Goal: Task Accomplishment & Management: Complete application form

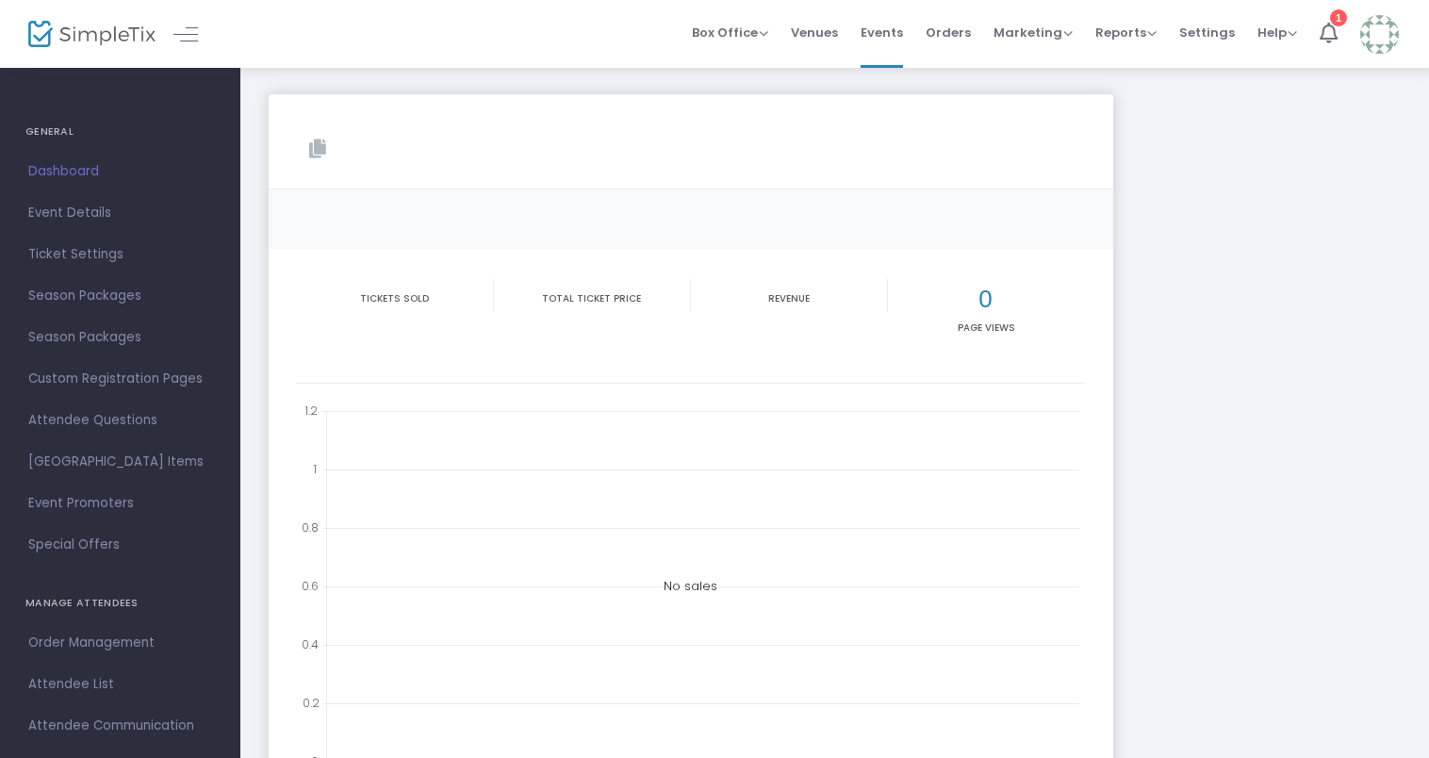
click at [95, 163] on span "Dashboard" at bounding box center [120, 171] width 184 height 25
click at [888, 22] on span "Events" at bounding box center [882, 32] width 42 height 48
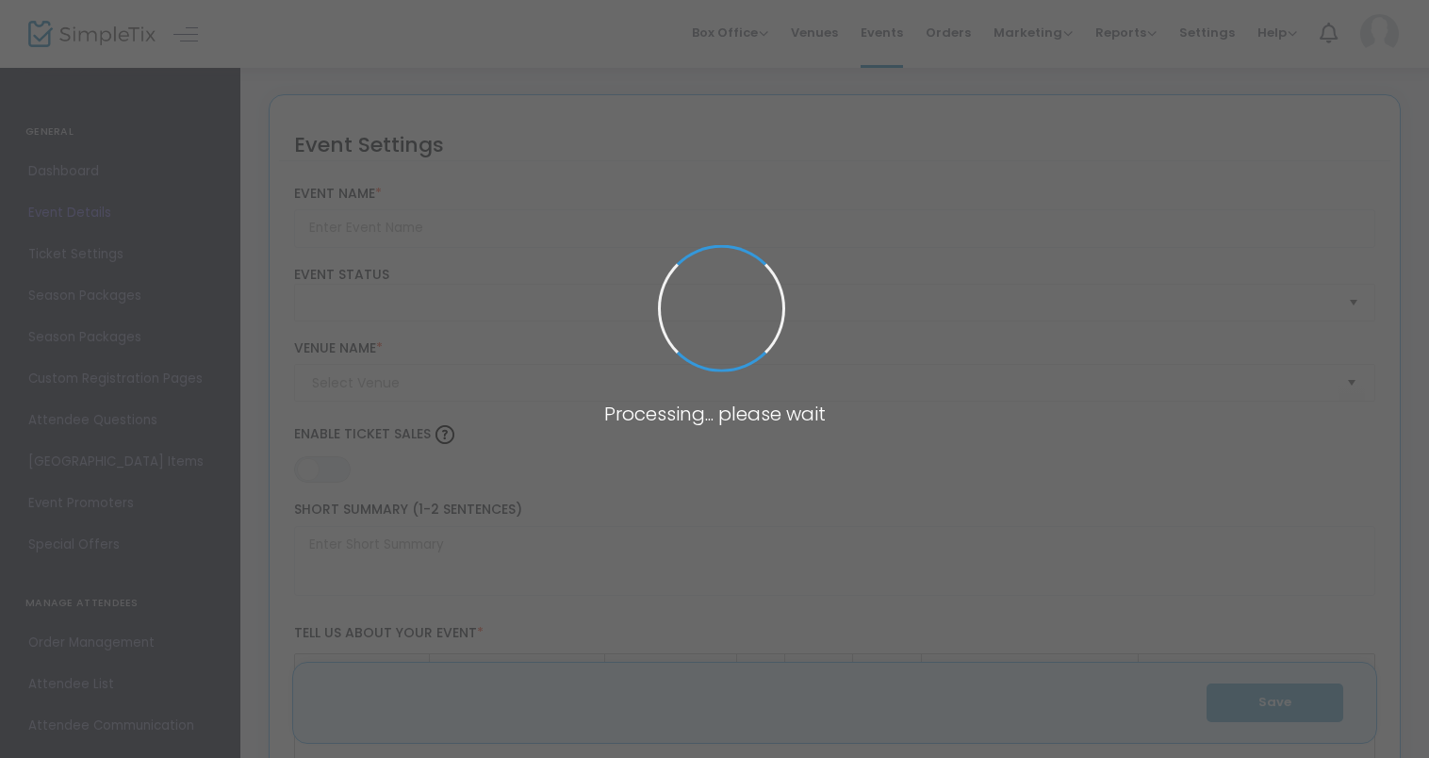
type input "Drawing/Sketching Workshop"
type textarea "Class:Drawing/Sketching WorkshopCourse Level:IntroductionCourse Description:In …"
type input "Register Now"
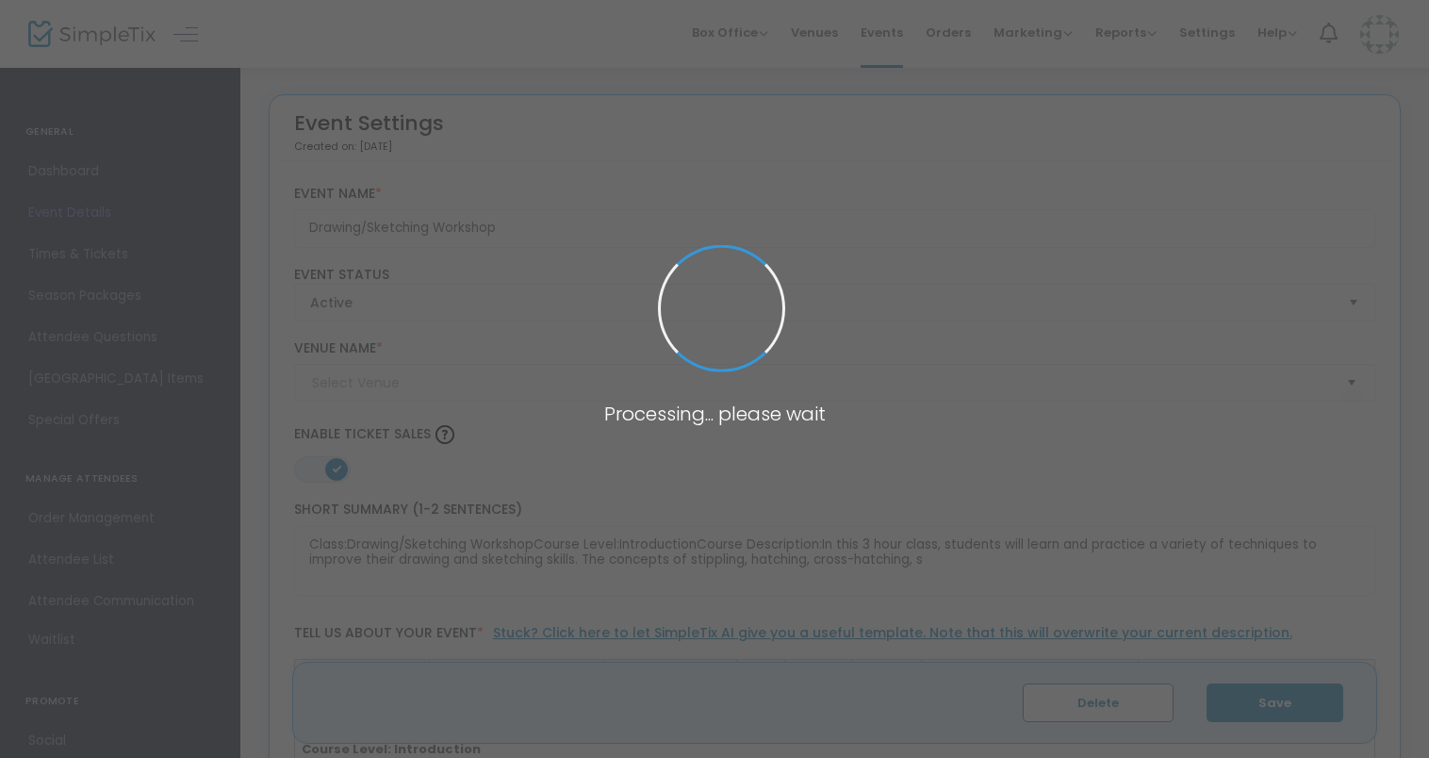
type input "The Compound at [STREET_ADDRESS]"
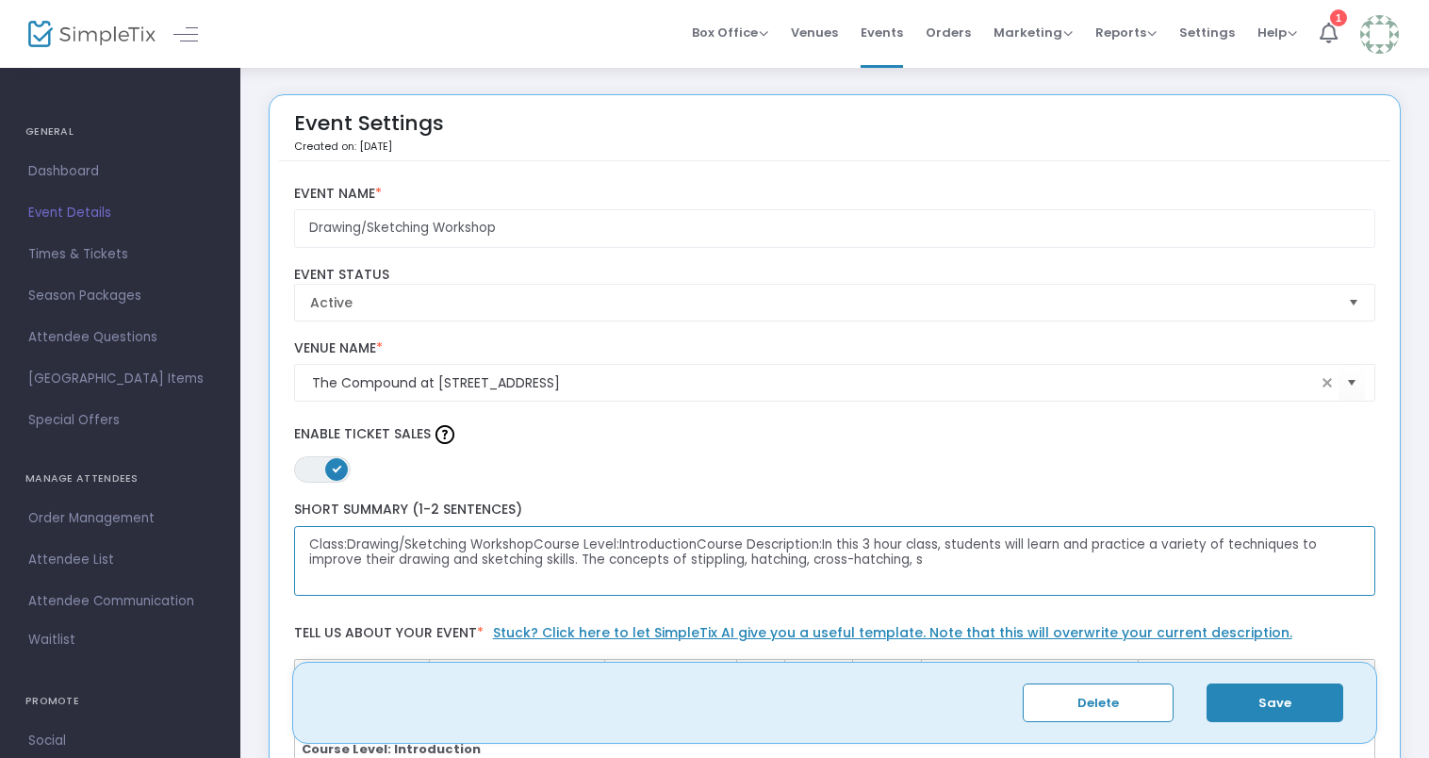
click at [533, 540] on textarea "Class:Drawing/Sketching WorkshopCourse Level:IntroductionCourse Description:In …" at bounding box center [835, 561] width 1082 height 71
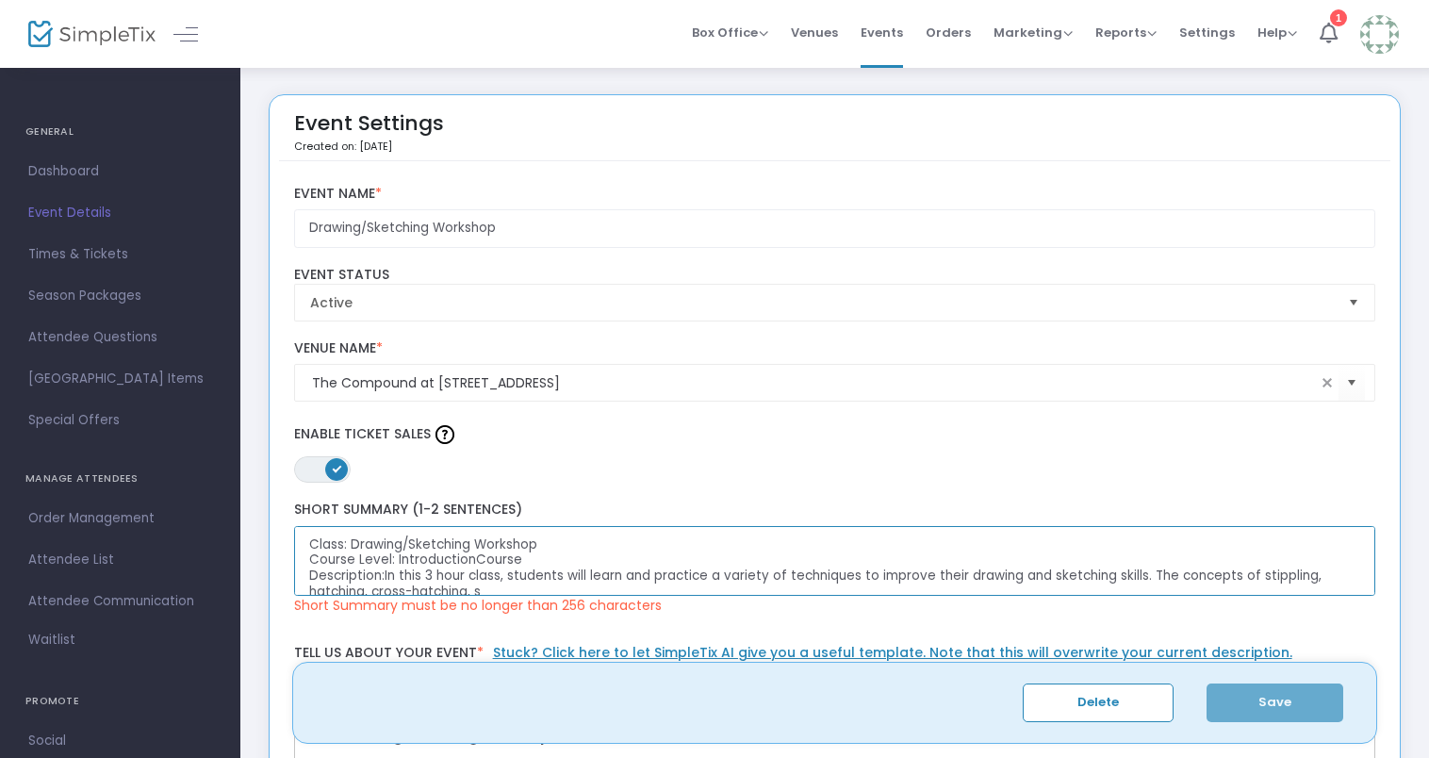
click at [528, 557] on textarea "Class: Drawing/Sketching Workshop Course Level: IntroductionCourse Description:…" at bounding box center [835, 561] width 1082 height 71
drag, startPoint x: 502, startPoint y: 569, endPoint x: 400, endPoint y: 581, distance: 102.5
click at [400, 581] on textarea "Class: Drawing/Sketching Workshop Course Level: Introduction 3 hours Descriptio…" at bounding box center [835, 561] width 1082 height 71
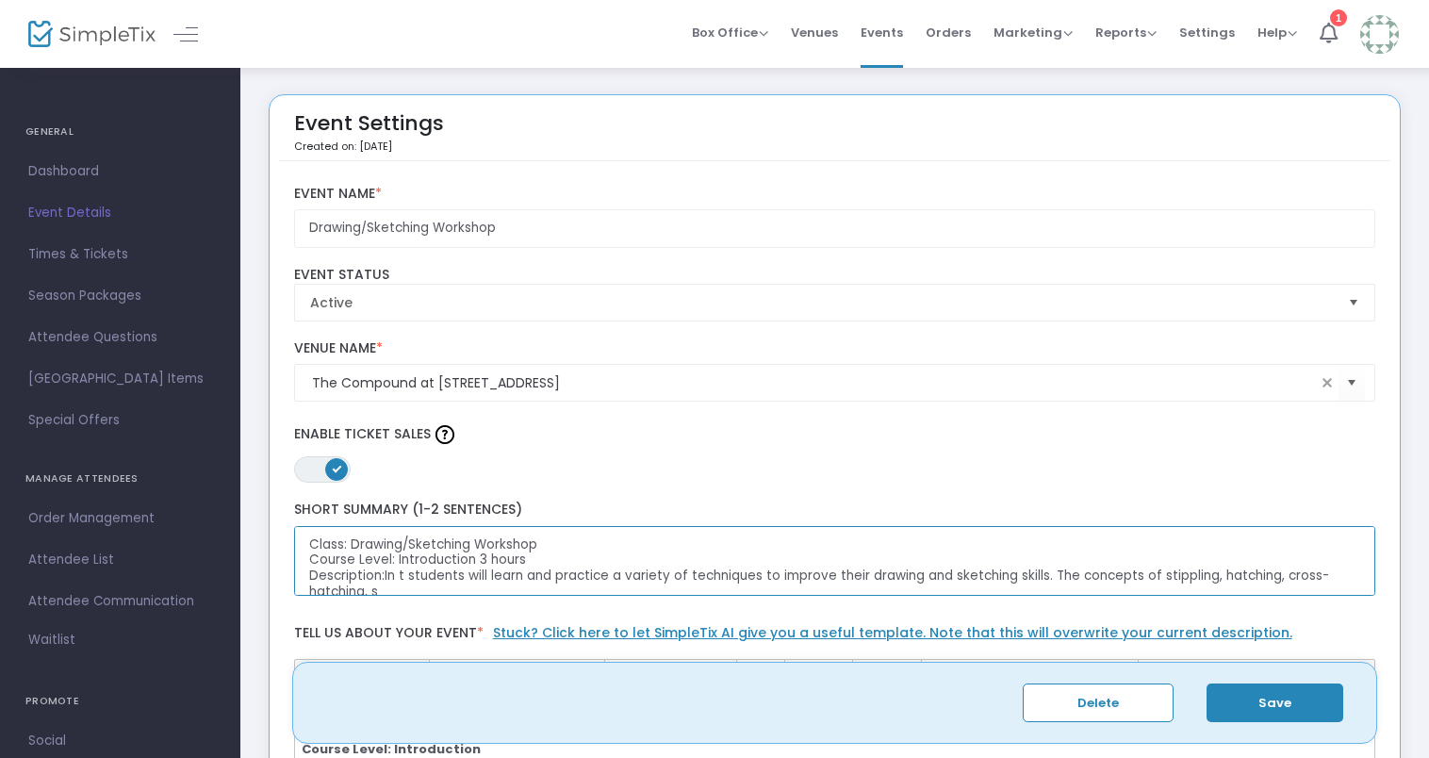
click at [1347, 562] on textarea "Class: Drawing/Sketching Workshop Course Level: Introduction 3 hours Descriptio…" at bounding box center [835, 561] width 1082 height 71
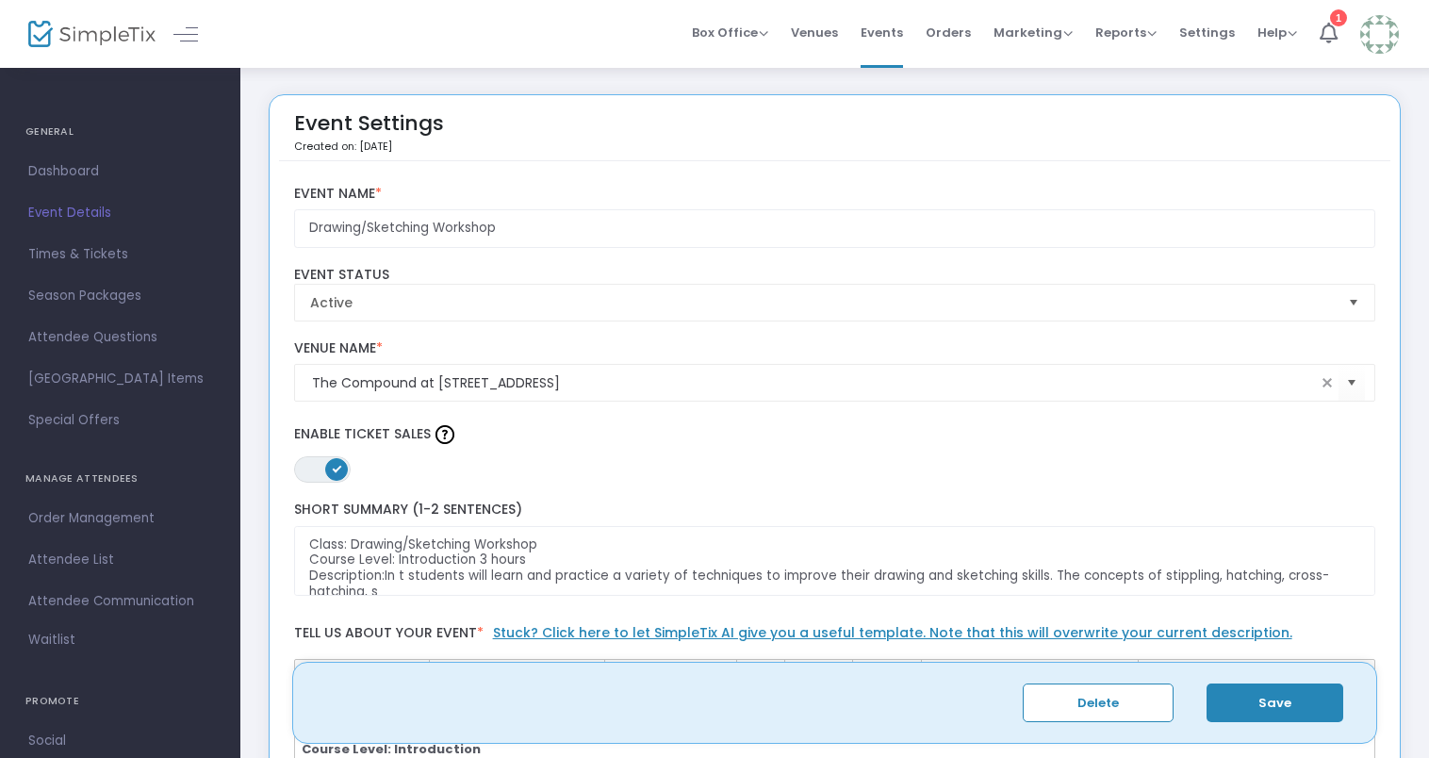
click at [1282, 699] on button "Save" at bounding box center [1275, 703] width 137 height 39
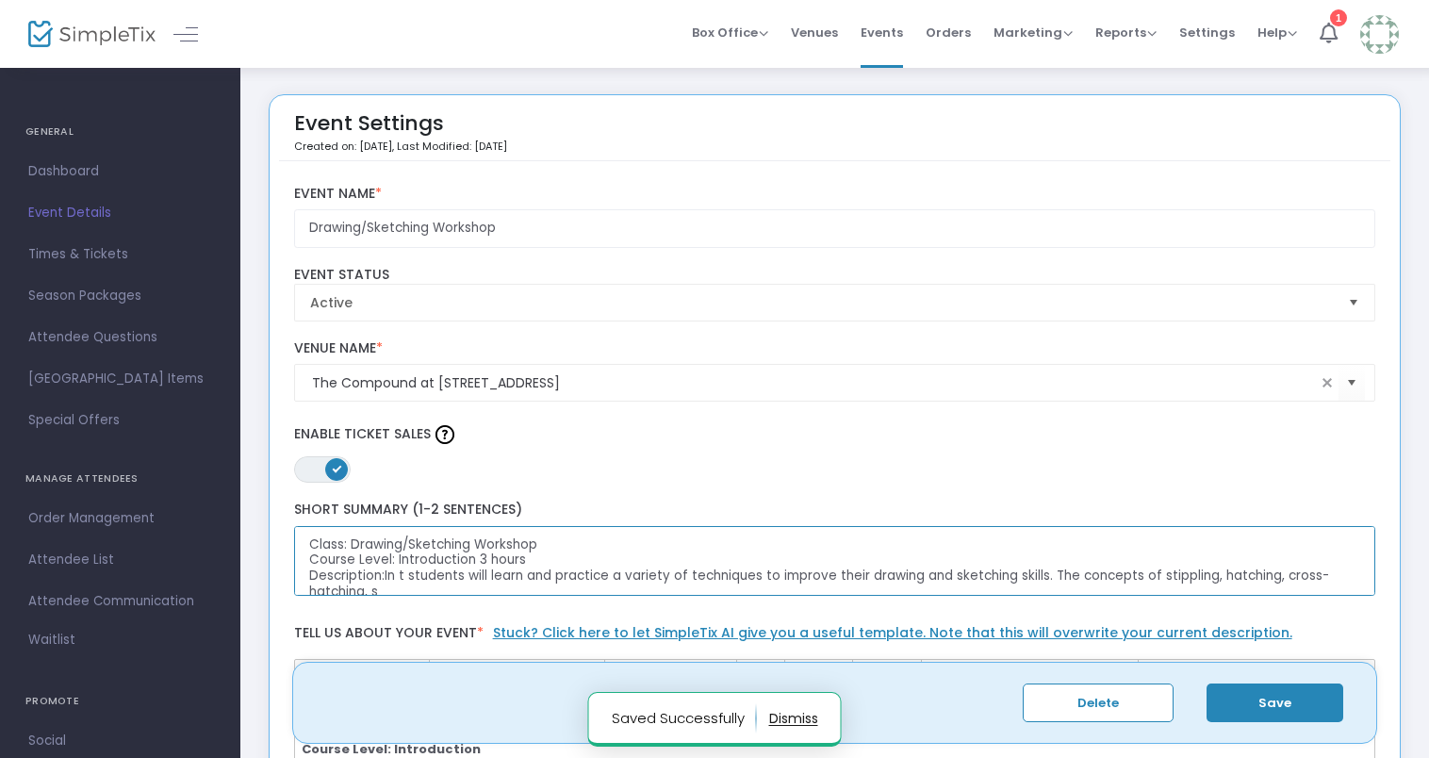
click at [1282, 576] on textarea "Class: Drawing/Sketching Workshop Course Level: Introduction 3 hours Descriptio…" at bounding box center [835, 561] width 1082 height 71
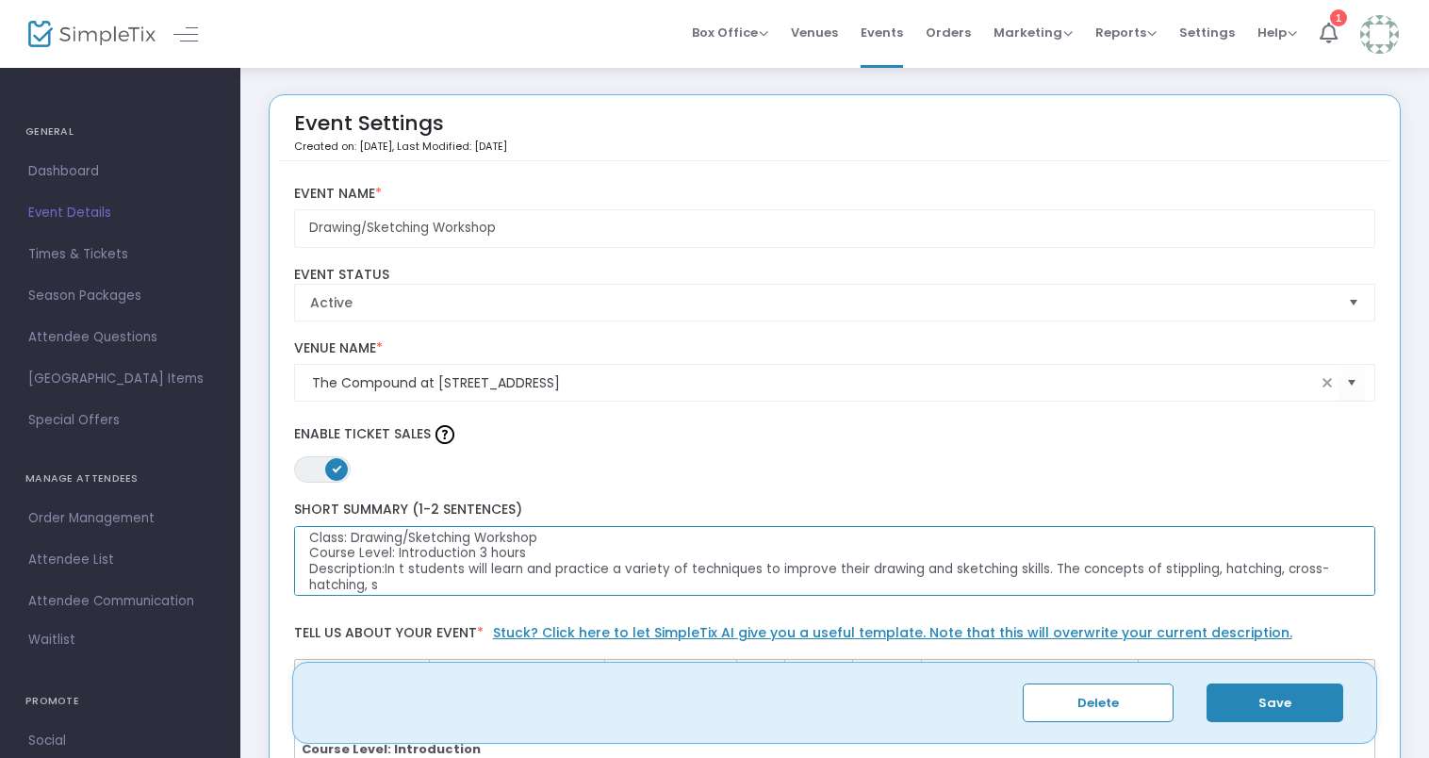
click at [409, 554] on textarea "Class: Drawing/Sketching Workshop Course Level: Introduction 3 hours Descriptio…" at bounding box center [835, 561] width 1082 height 71
click at [421, 590] on textarea "Class: Drawing/Sketching Workshop Course Level: Introduction 3 hours Descriptio…" at bounding box center [835, 561] width 1082 height 71
click at [422, 585] on textarea "Class: Drawing/Sketching Workshop Course Level: Introduction 3 hours Descriptio…" at bounding box center [835, 561] width 1082 height 71
click at [387, 575] on textarea "Class: Drawing/Sketching Workshop Course Level: Introduction 3 hours Descriptio…" at bounding box center [835, 561] width 1082 height 71
drag, startPoint x: 458, startPoint y: 588, endPoint x: 474, endPoint y: 592, distance: 16.5
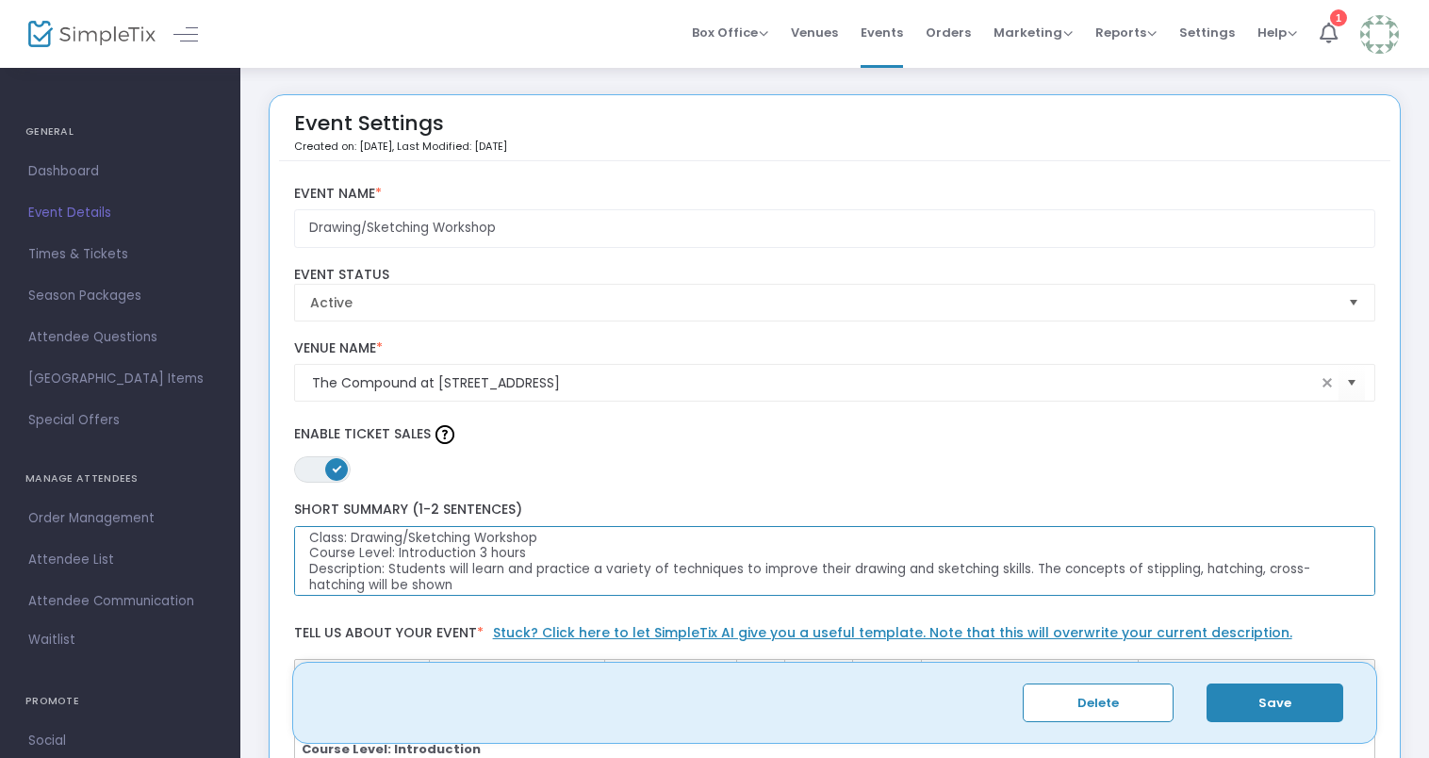
click at [460, 588] on textarea "Class: Drawing/Sketching Workshop Course Level: Introduction 3 hours Descriptio…" at bounding box center [835, 561] width 1082 height 71
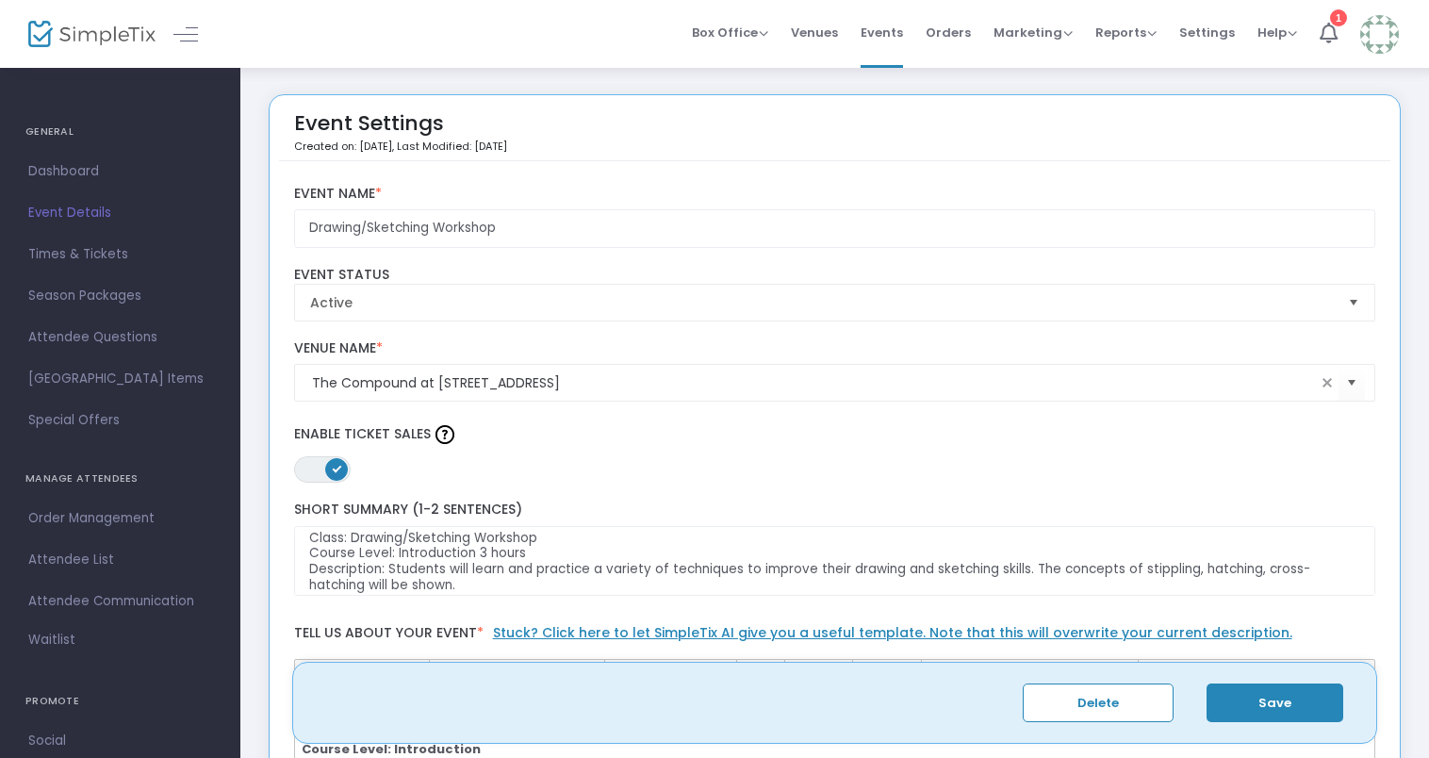
click at [1287, 709] on button "Save" at bounding box center [1275, 703] width 137 height 39
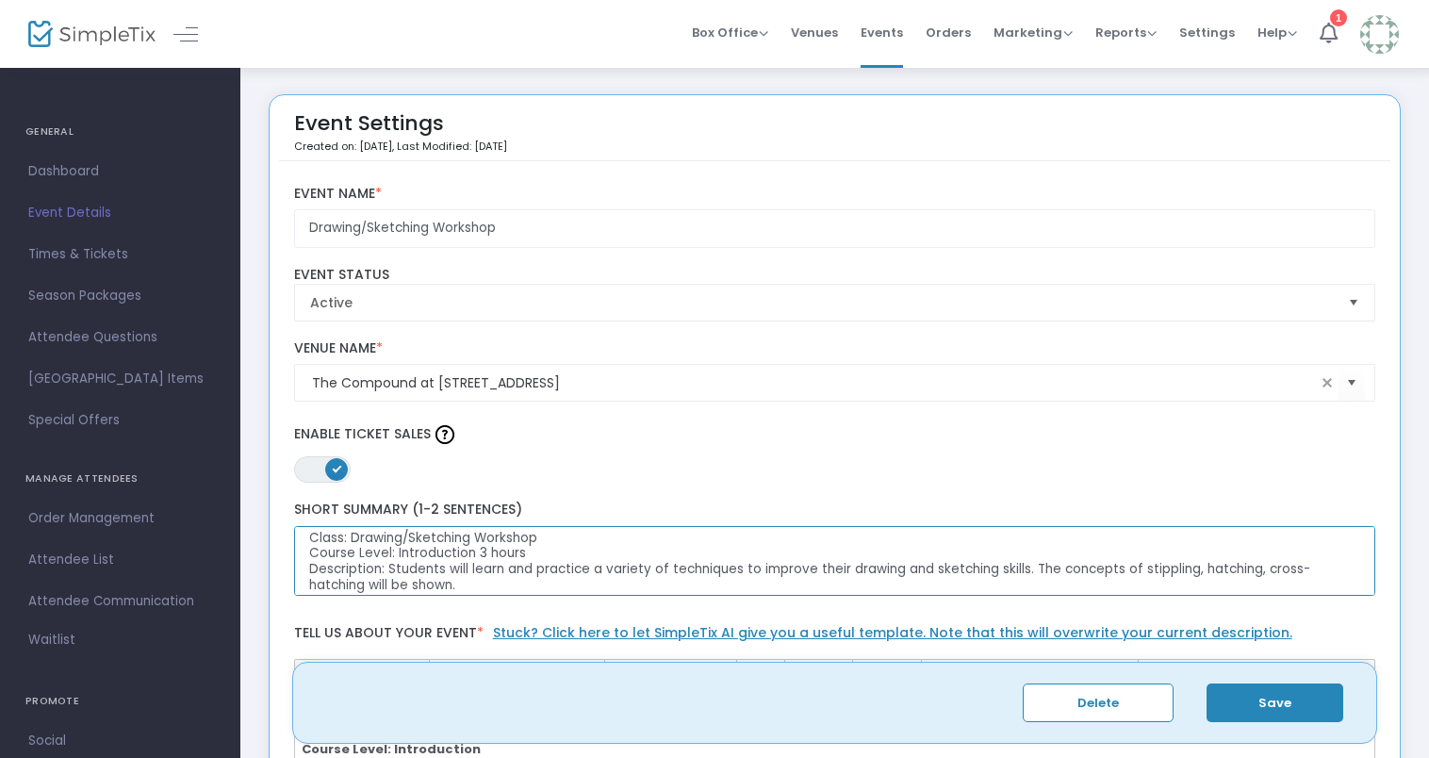
click at [482, 579] on textarea "Class: Drawing/Sketching Workshop Course Level: Introduction 3 hours Descriptio…" at bounding box center [835, 561] width 1082 height 71
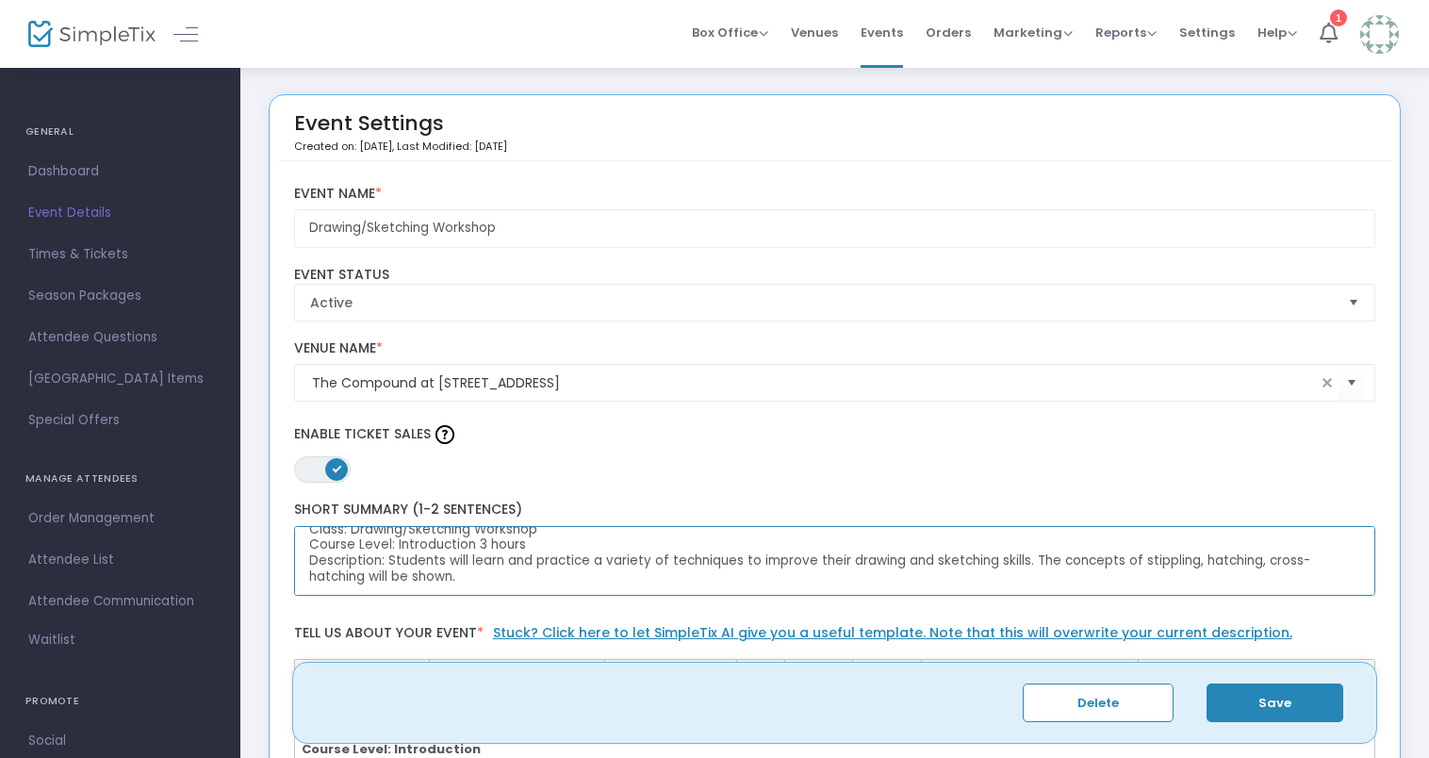
drag, startPoint x: 1030, startPoint y: 569, endPoint x: 1260, endPoint y: 575, distance: 230.1
click at [1260, 575] on textarea "Class: Drawing/Sketching Workshop Course Level: Introduction 3 hours Descriptio…" at bounding box center [835, 561] width 1082 height 71
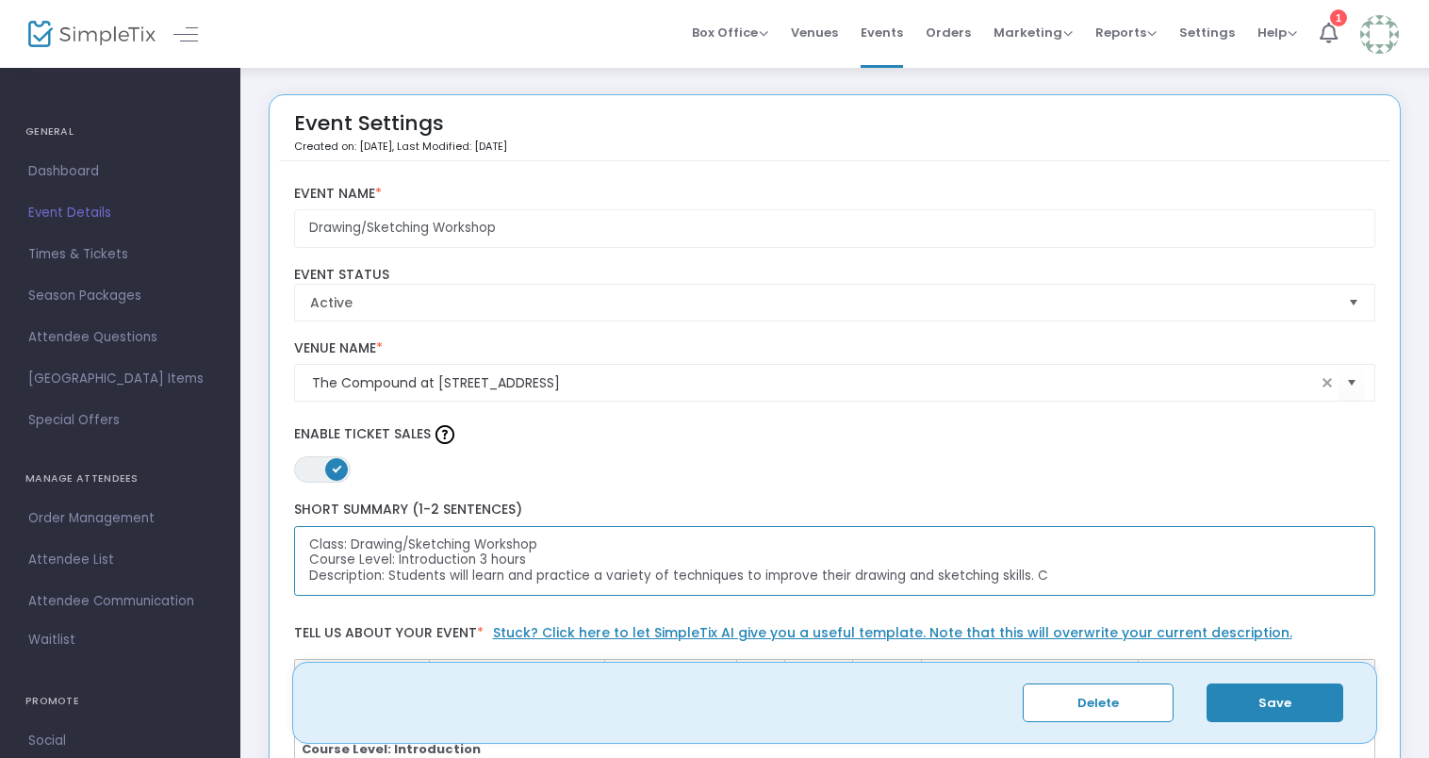
scroll to position [0, 0]
type textarea "Class: Drawing/Sketching Workshop Course Level: Introduction 3 hours Descriptio…"
